Goal: Information Seeking & Learning: Learn about a topic

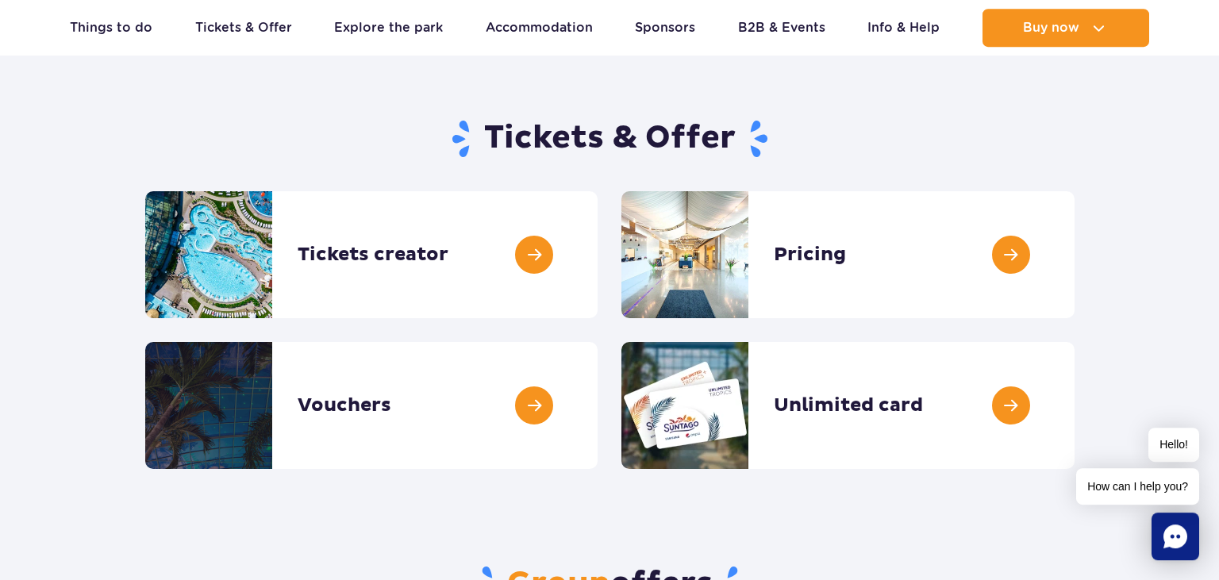
scroll to position [107, 0]
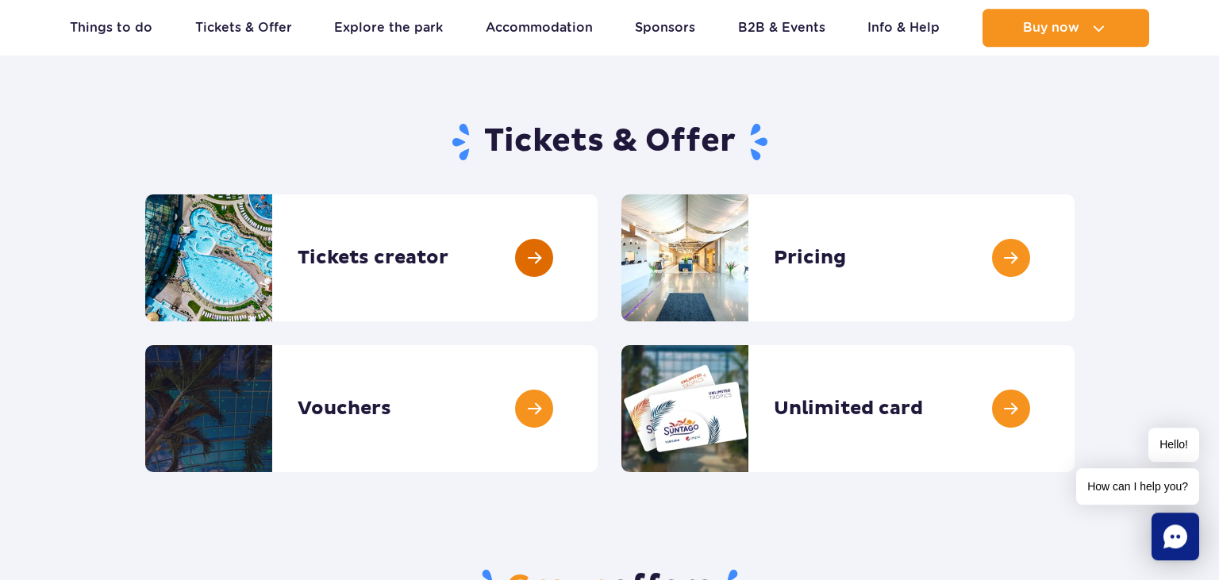
click at [598, 244] on link at bounding box center [598, 257] width 0 height 127
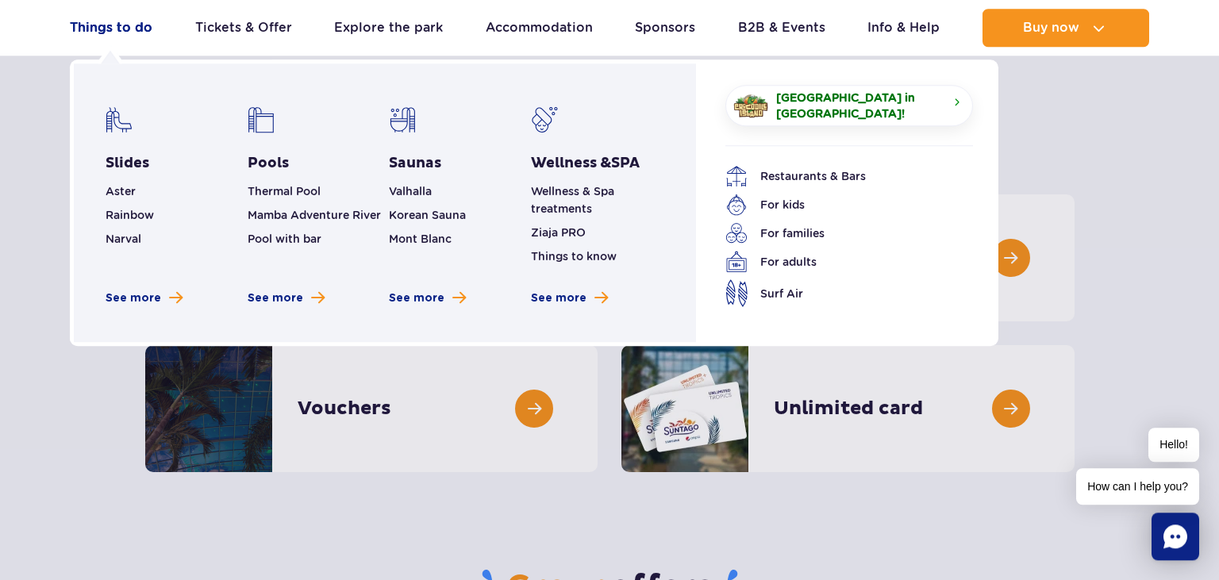
click at [113, 26] on link "Things to do" at bounding box center [111, 28] width 83 height 38
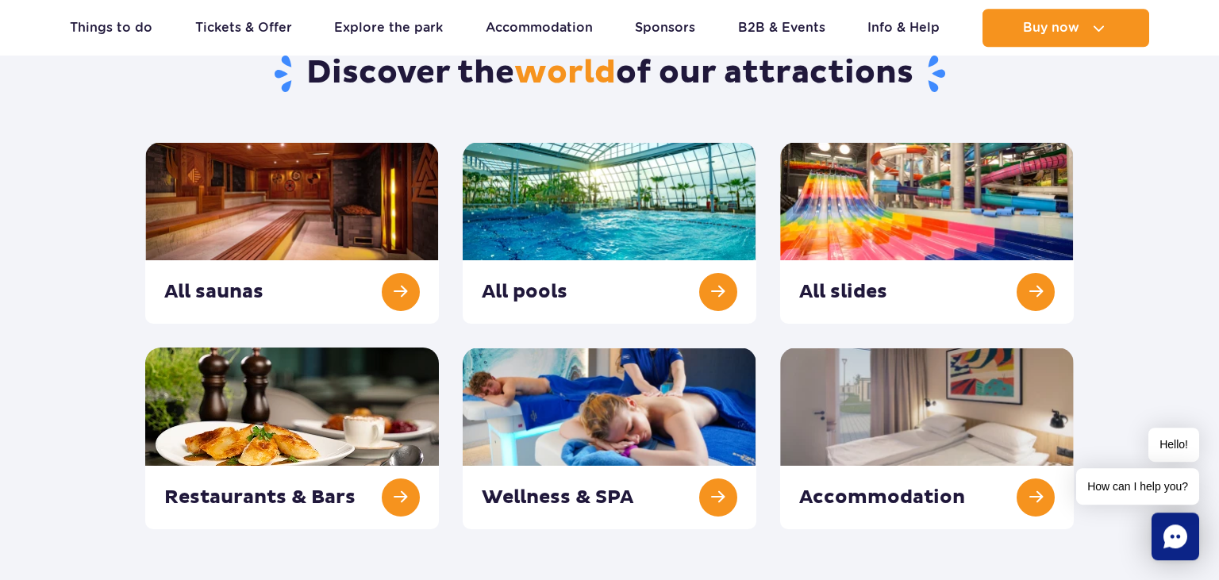
scroll to position [159, 0]
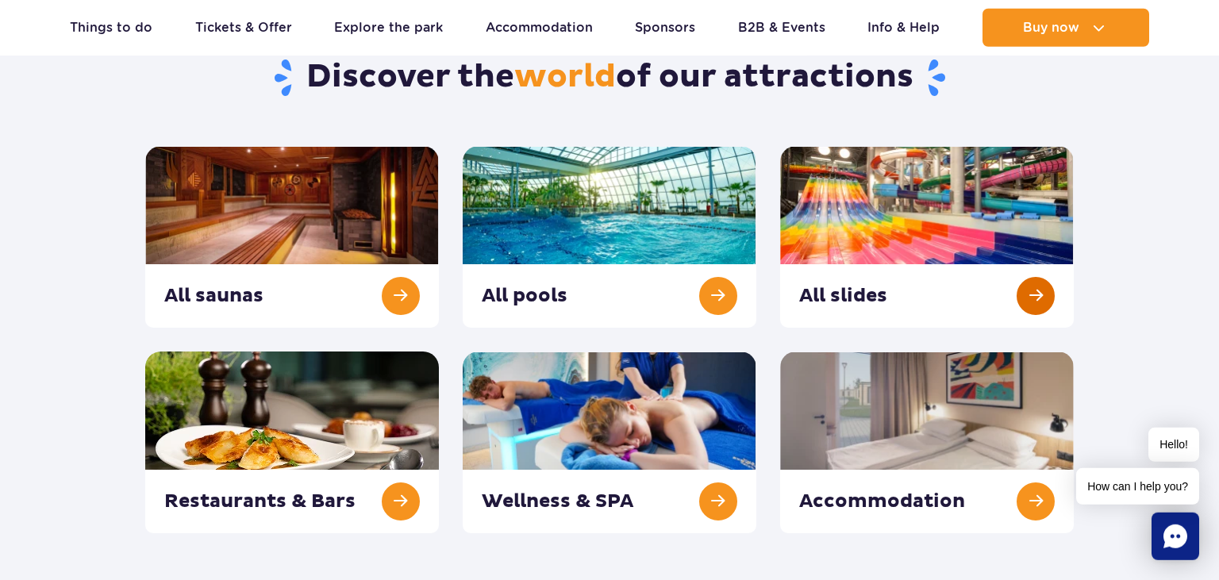
click at [925, 184] on link at bounding box center [927, 237] width 294 height 182
